Goal: Find contact information

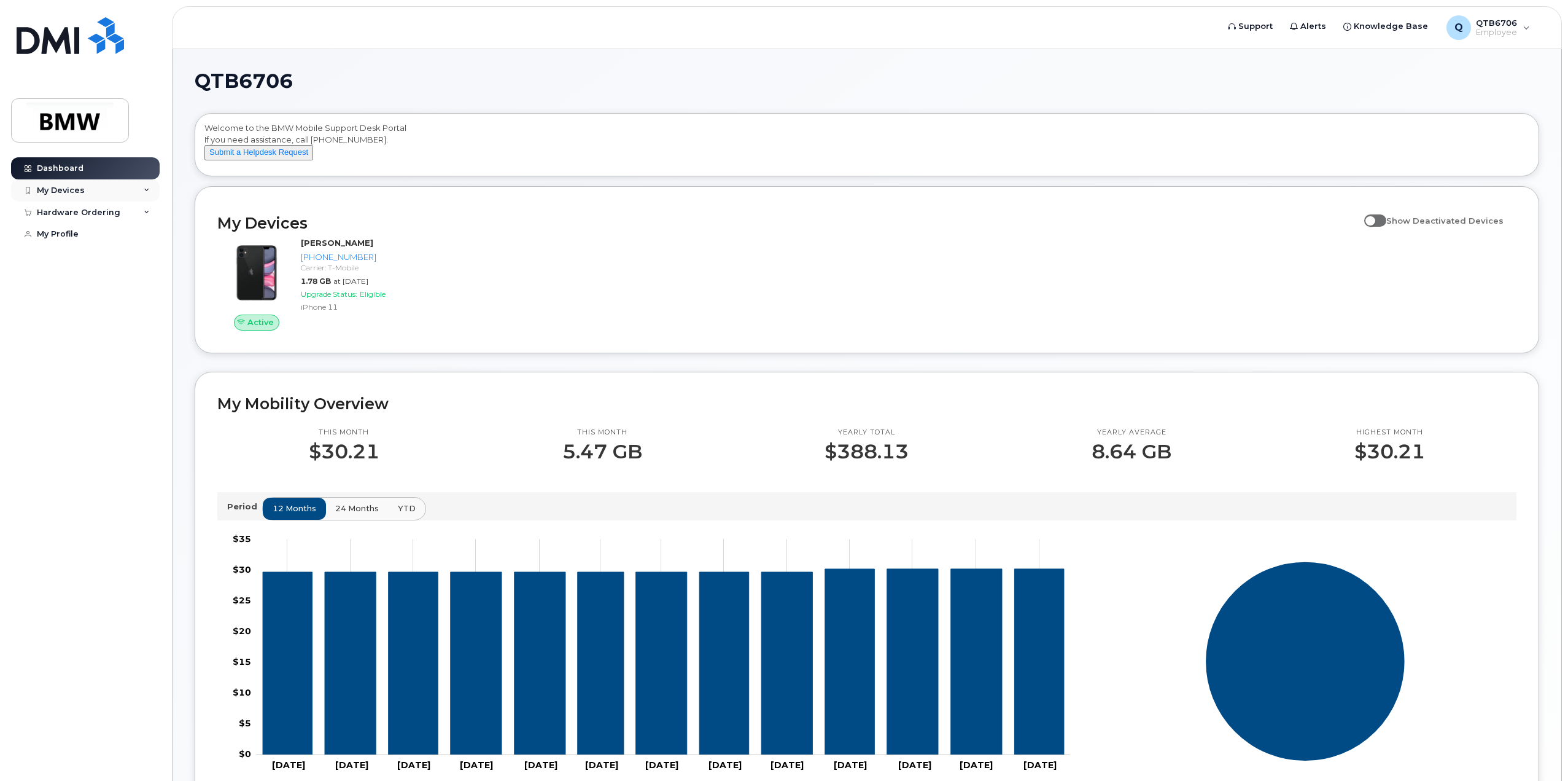
click at [74, 189] on div "My Devices" at bounding box center [61, 191] width 48 height 10
click at [96, 238] on div "[PHONE_NUMBER]" at bounding box center [112, 236] width 75 height 11
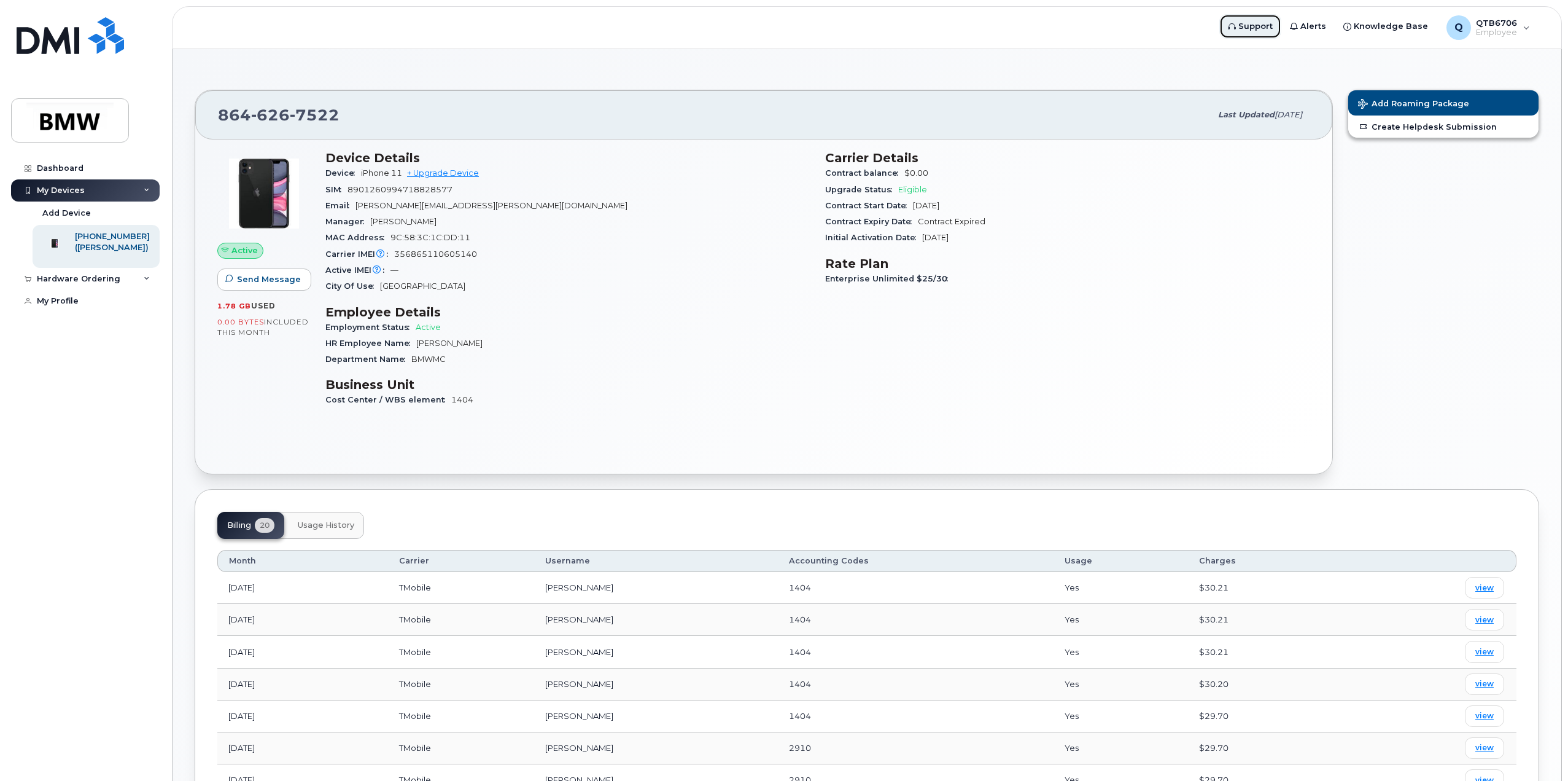
click at [1266, 25] on span "Support" at bounding box center [1255, 26] width 34 height 13
